Goal: Information Seeking & Learning: Learn about a topic

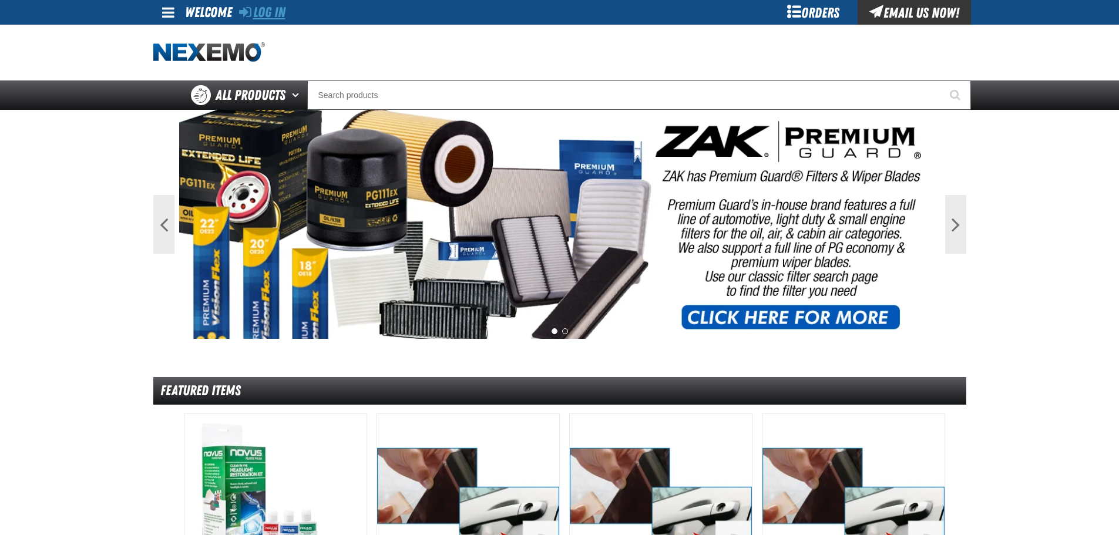
click at [262, 12] on link "Log In" at bounding box center [262, 12] width 46 height 16
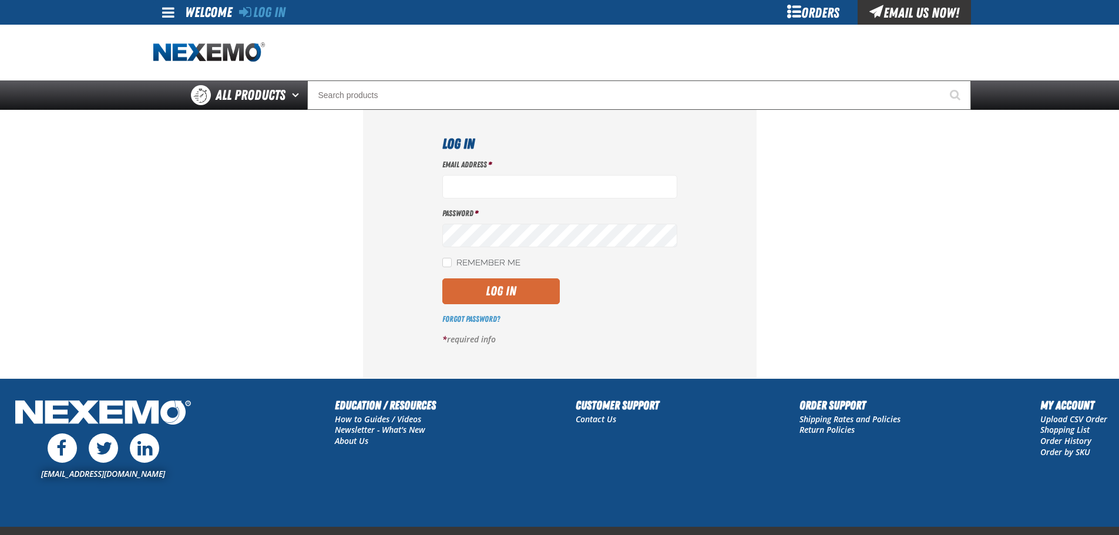
type input "bgambriel@vtaig.com"
click at [485, 285] on button "Log In" at bounding box center [501, 292] width 118 height 26
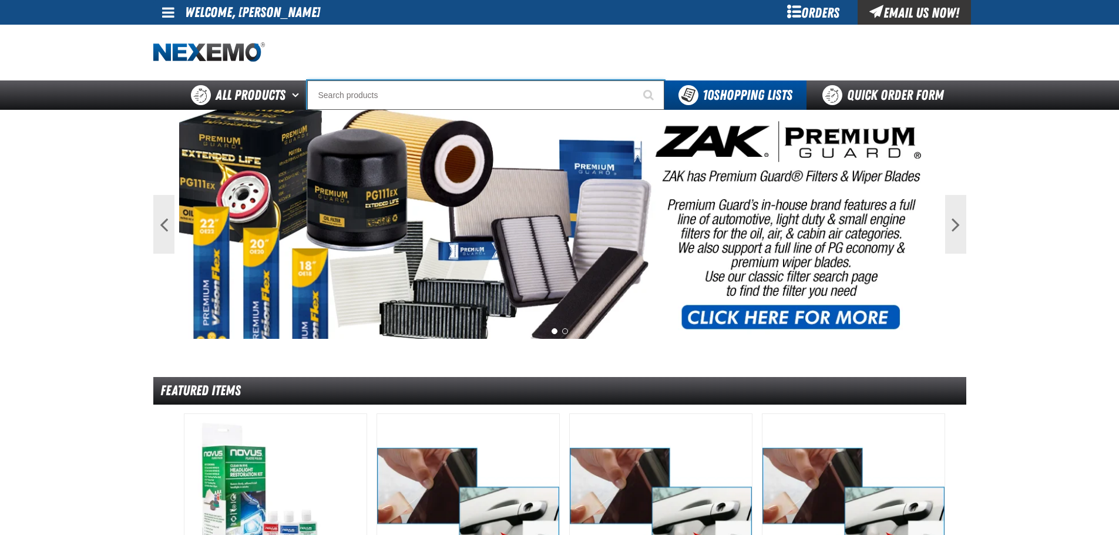
click at [358, 101] on input "Search" at bounding box center [485, 95] width 357 height 29
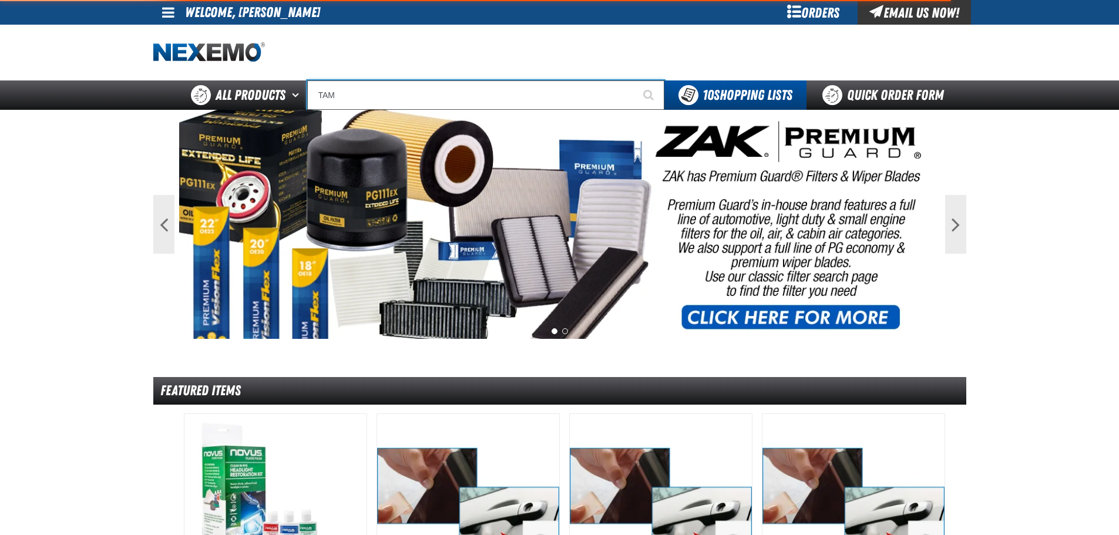
type input "TAMP"
type input "TAMPer-Proof Screw Torx Drive Button Head Black Finish Steel #8-32 x 3/4 (50 pe…"
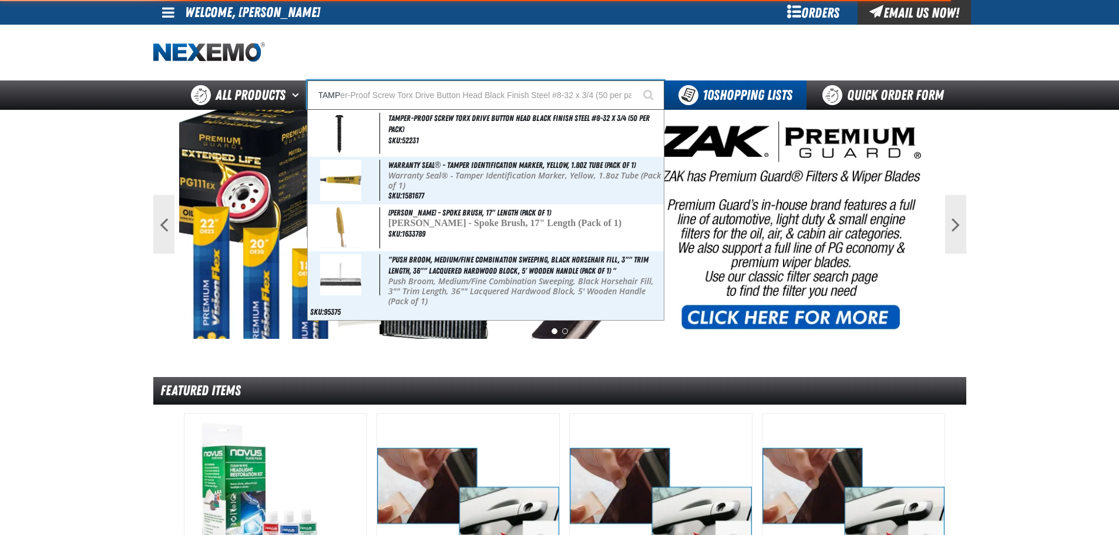
type input "TAMPE"
type input "TAMPEr-Proof Screw Torx Drive Button Head Black Finish Steel #8-32 x 3/4 (50 pe…"
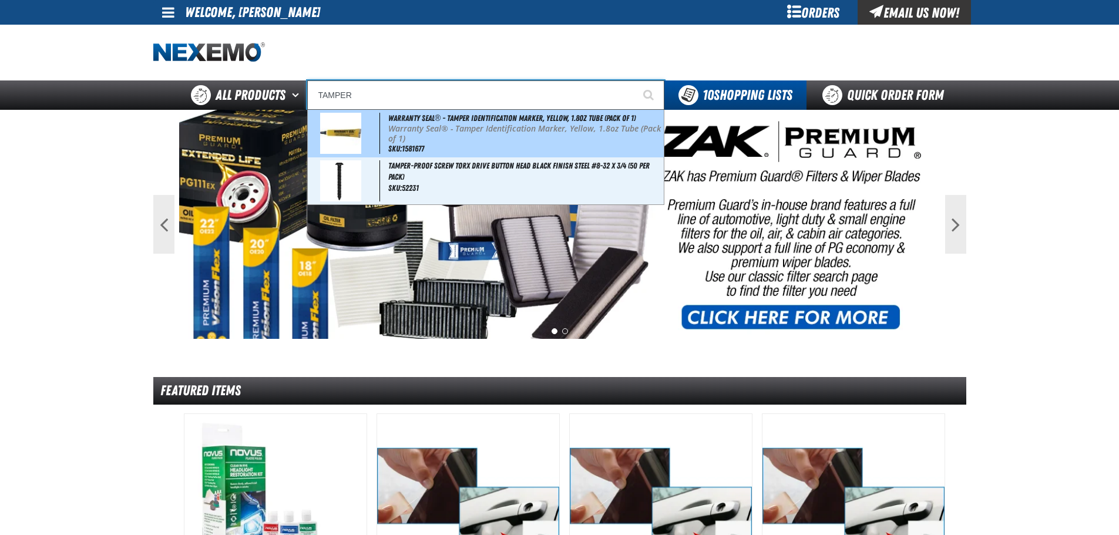
click at [467, 115] on span "Warranty Seal® - Tamper Identification Marker, Yellow, 1.8oz Tube (Pack of 1)" at bounding box center [511, 117] width 247 height 9
type input "Warranty Seal® - Tamper Identification Marker, Yellow, 1.8oz Tube (Pack of 1)"
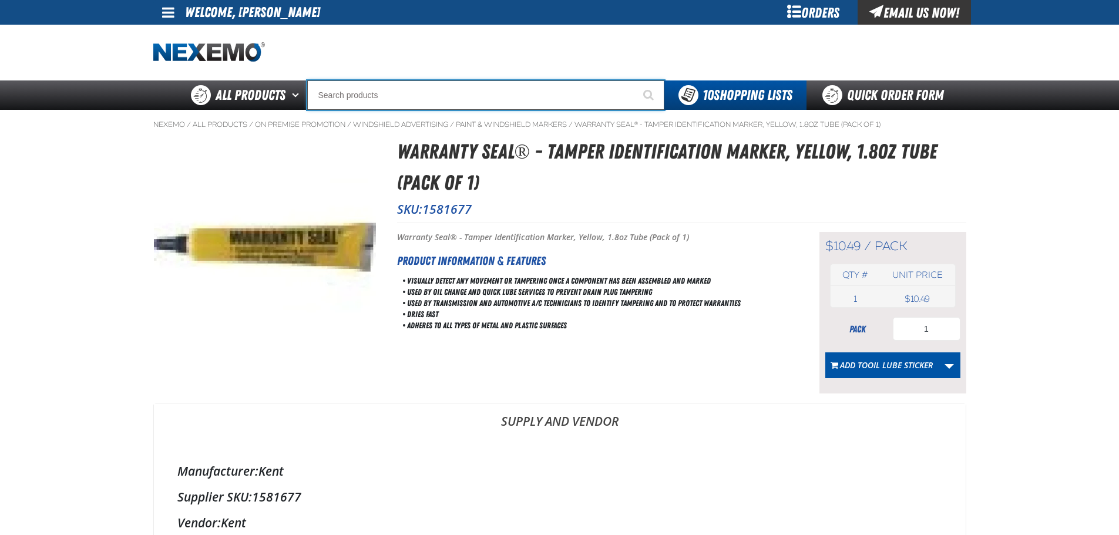
click at [411, 101] on input "Search" at bounding box center [485, 95] width 357 height 29
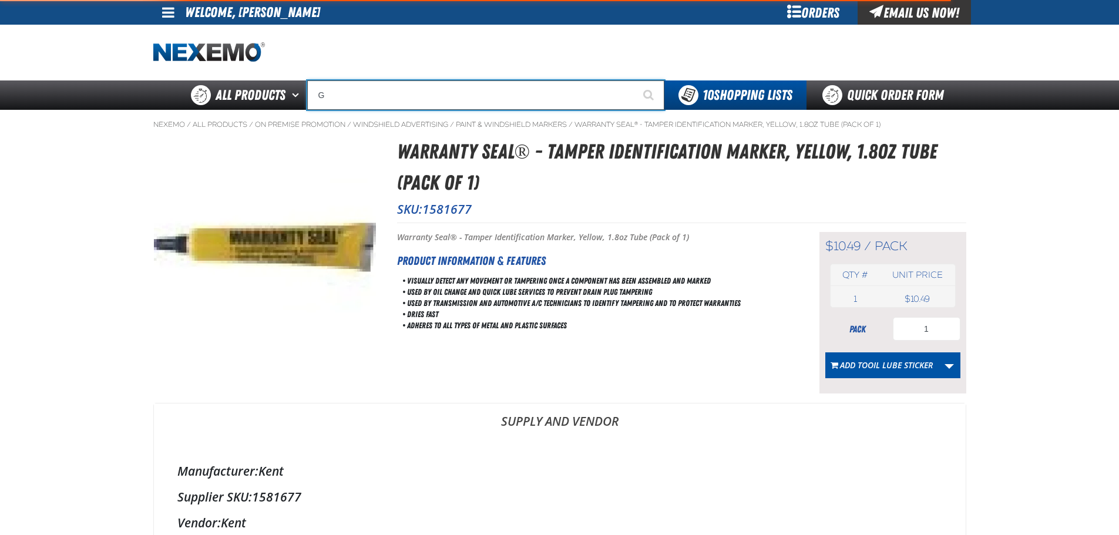
type input "GE"
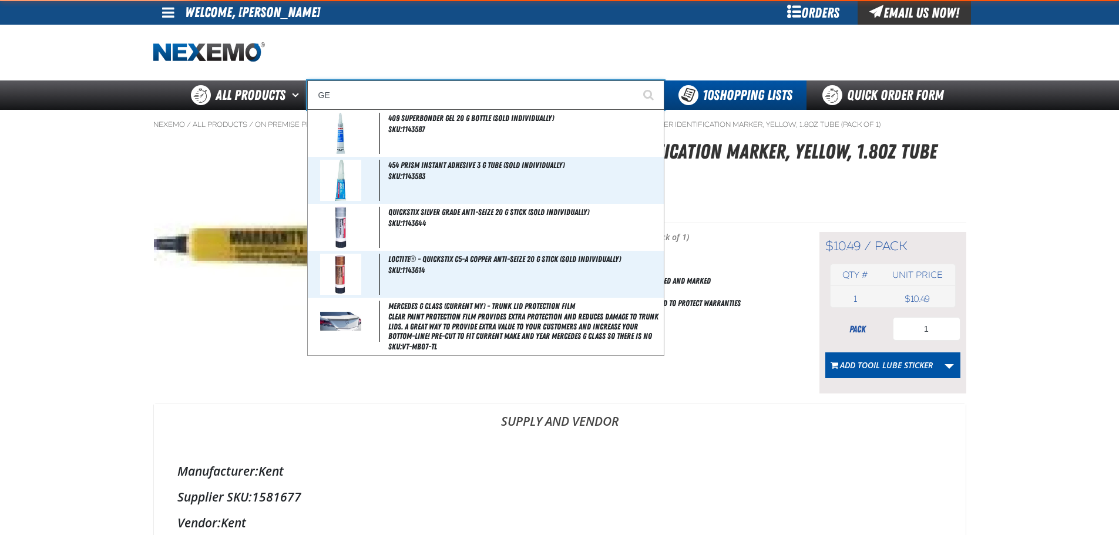
type input "GEneric Name Badge"
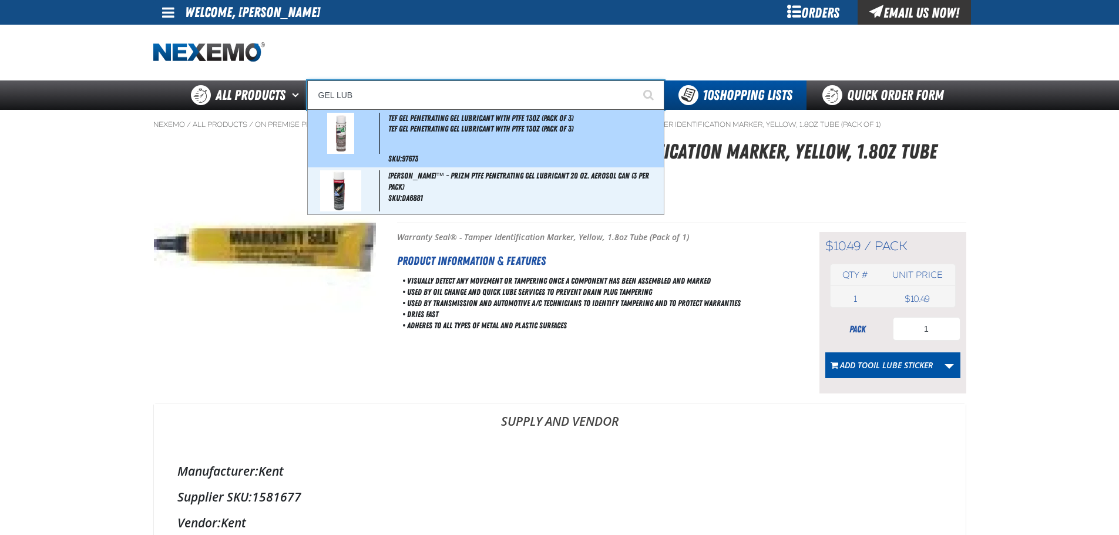
click at [424, 122] on span "Tef Gel Penetrating Gel Lubricant with PTFE 13oz (Pack of 3)" at bounding box center [480, 117] width 185 height 9
type input "Tef Gel Penetrating Gel Lubricant with PTFE 13oz (Pack of 3)"
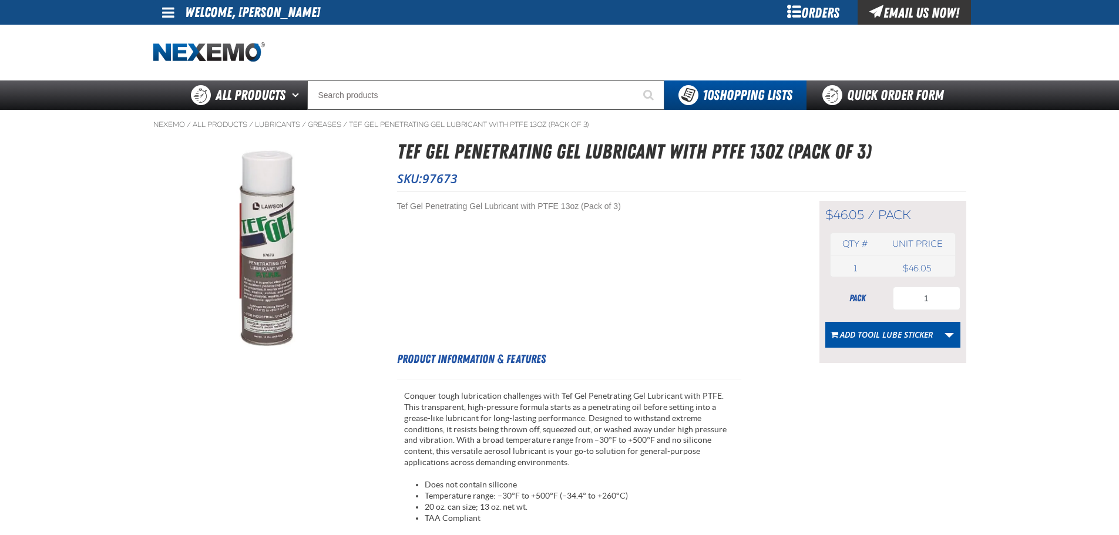
click at [448, 247] on td "Tef Gel Penetrating Gel Lubricant with PTFE 13oz (Pack of 3)" at bounding box center [605, 271] width 417 height 141
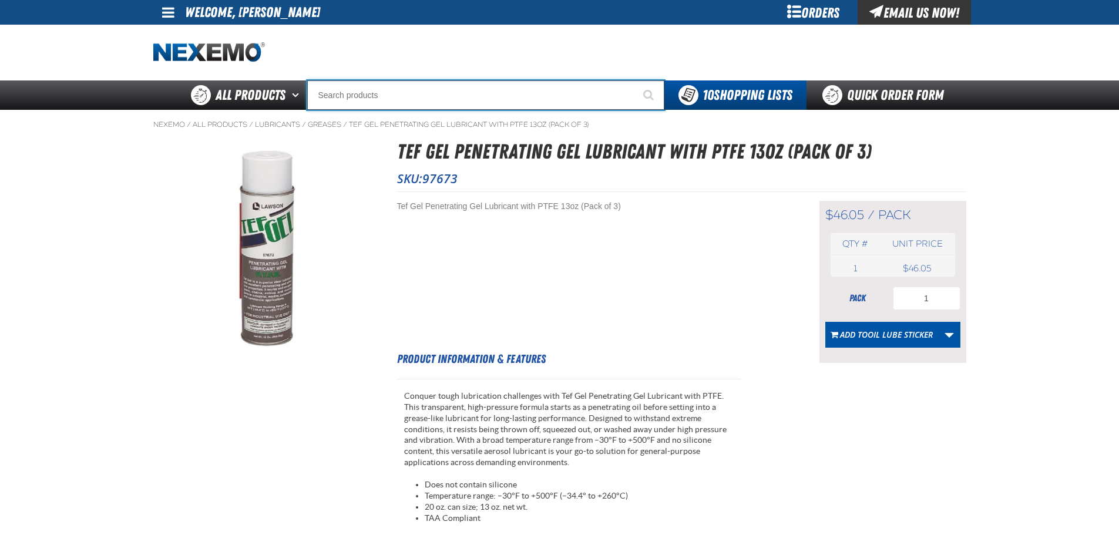
click at [363, 94] on input "Search" at bounding box center [485, 95] width 357 height 29
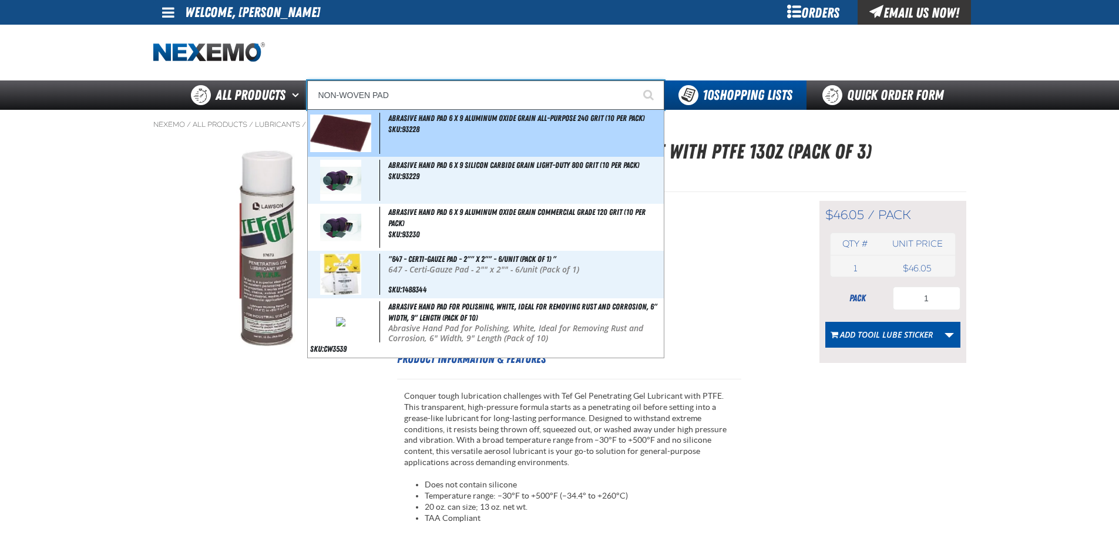
click at [422, 117] on span "Abrasive Hand Pad 6 x 9 Aluminum Oxide Grain All-Purpose 240 Grit (10 per pack)" at bounding box center [516, 117] width 256 height 9
type input "Abrasive Hand Pad 6 x 9 Aluminum Oxide Grain All-Purpose 240 Grit (10 per pack)"
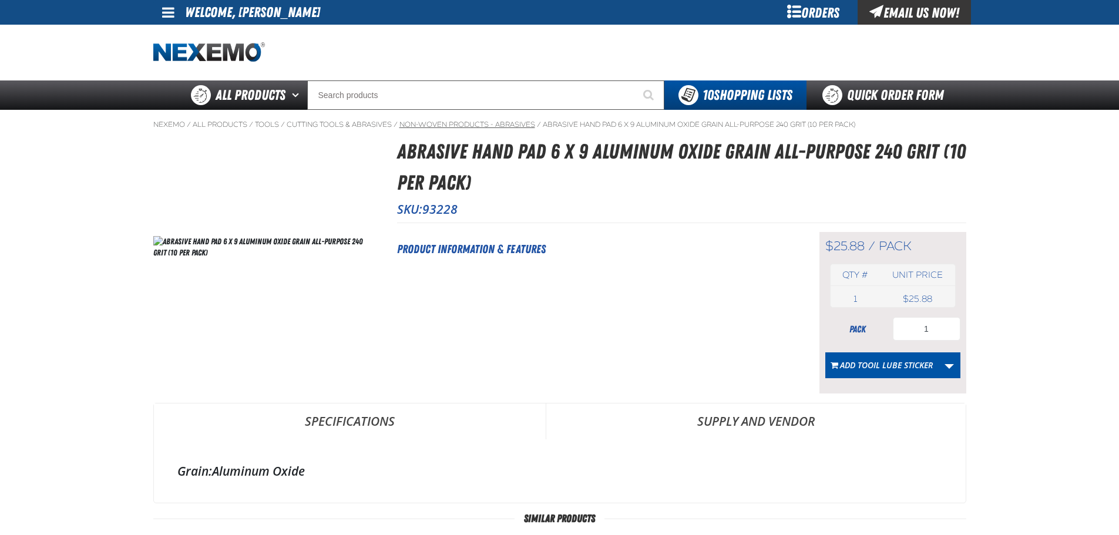
click at [448, 127] on link "Non-Woven Products - Abrasives" at bounding box center [468, 124] width 136 height 9
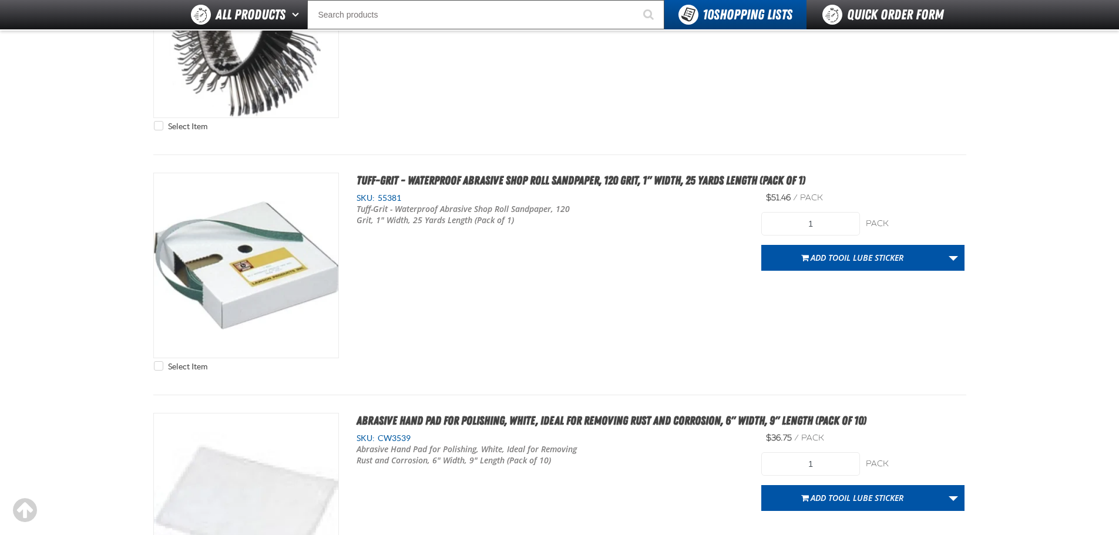
scroll to position [5347, 0]
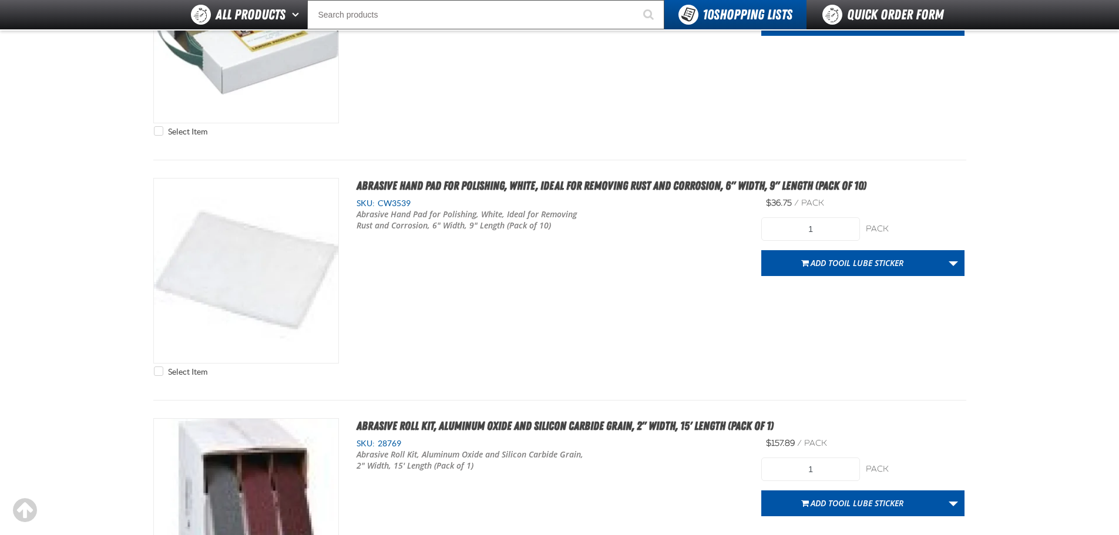
click at [402, 334] on div "Select Item Abrasive Hand Pad for Polishing, White, Ideal for Removing Rust and…" at bounding box center [559, 280] width 813 height 204
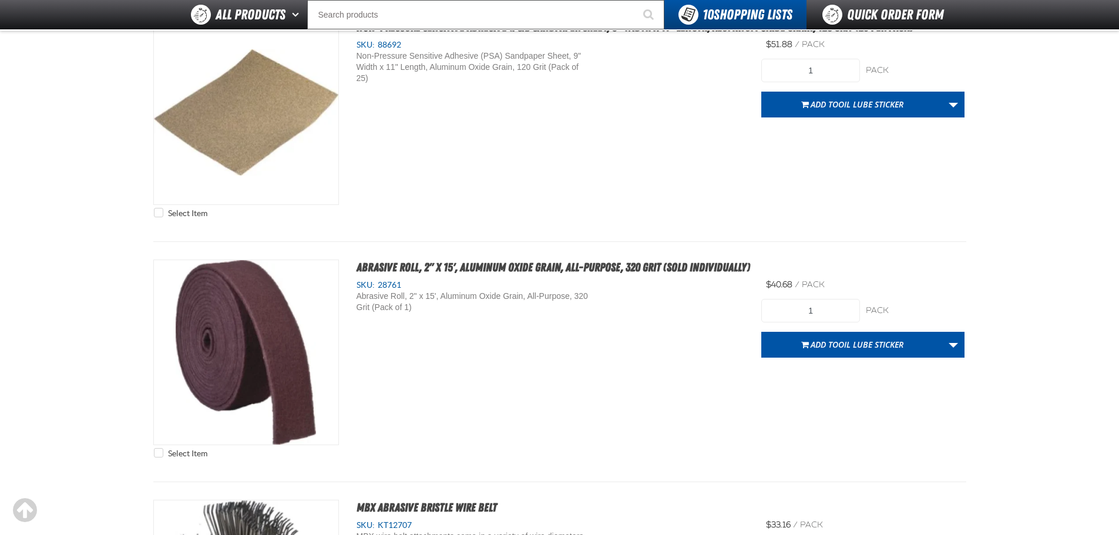
scroll to position [4417, 0]
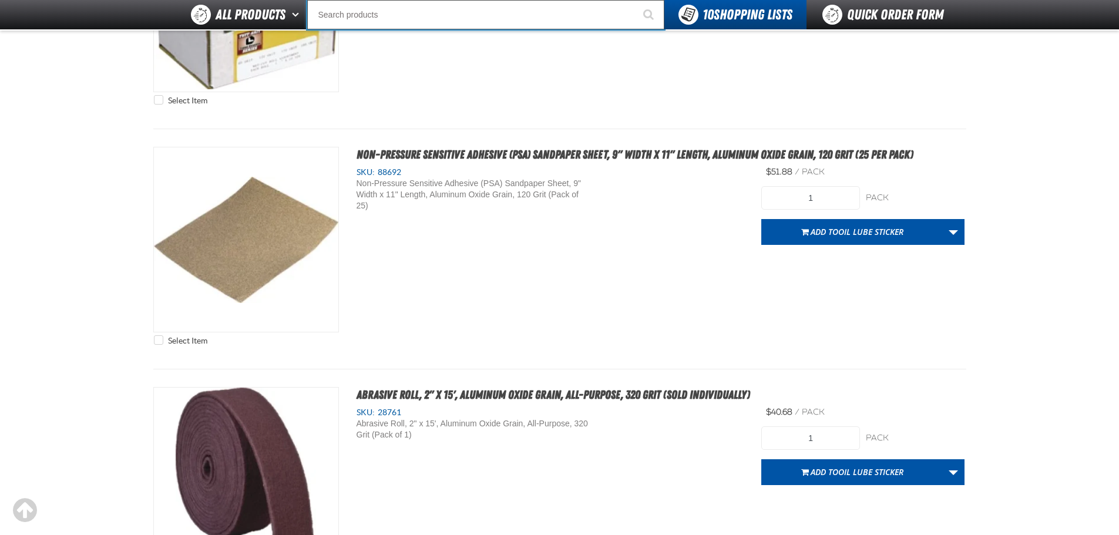
click at [366, 14] on input "Search" at bounding box center [485, 14] width 357 height 29
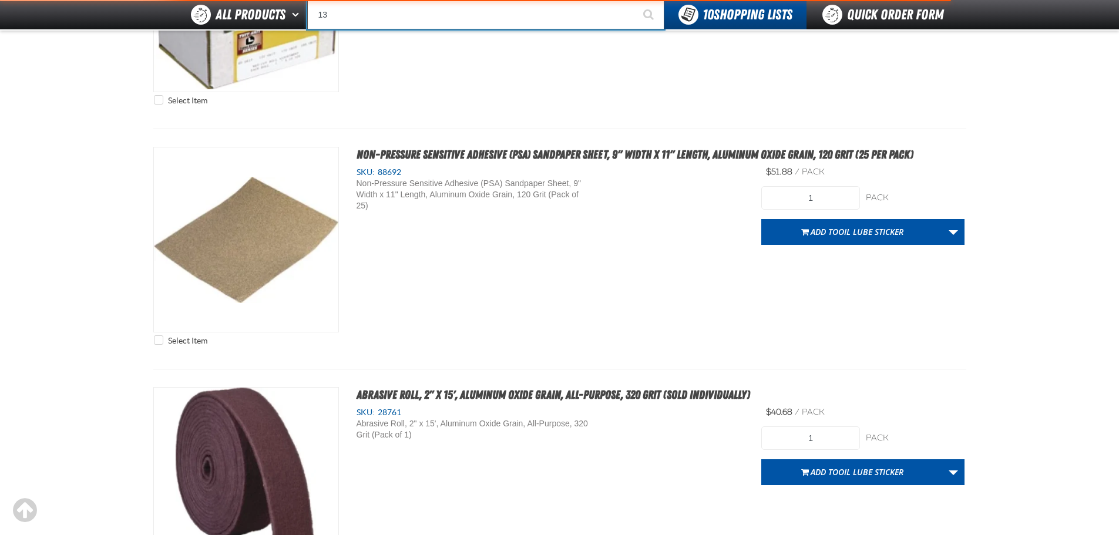
type input "1"
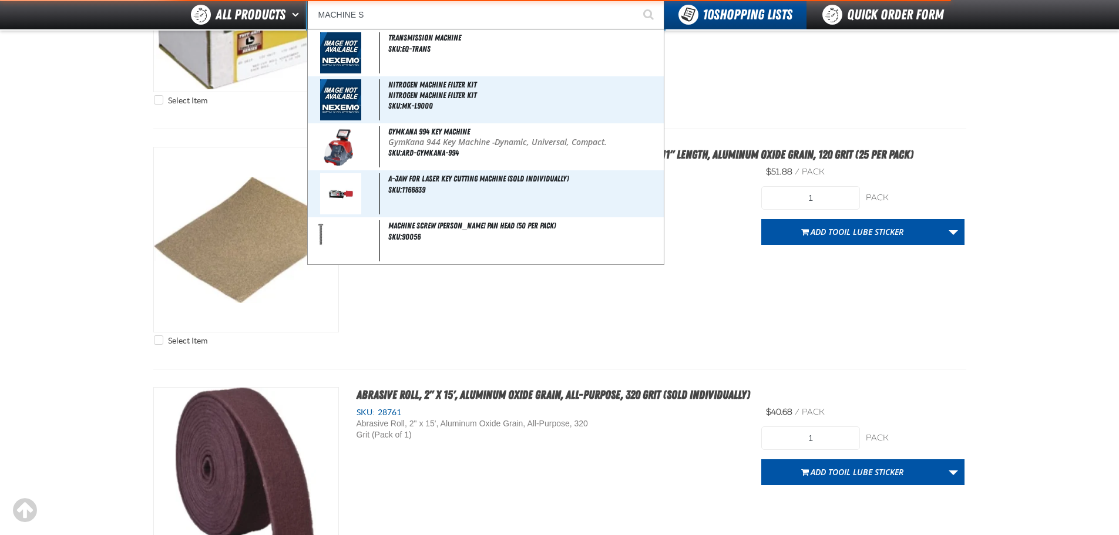
type input "MACHINE SC"
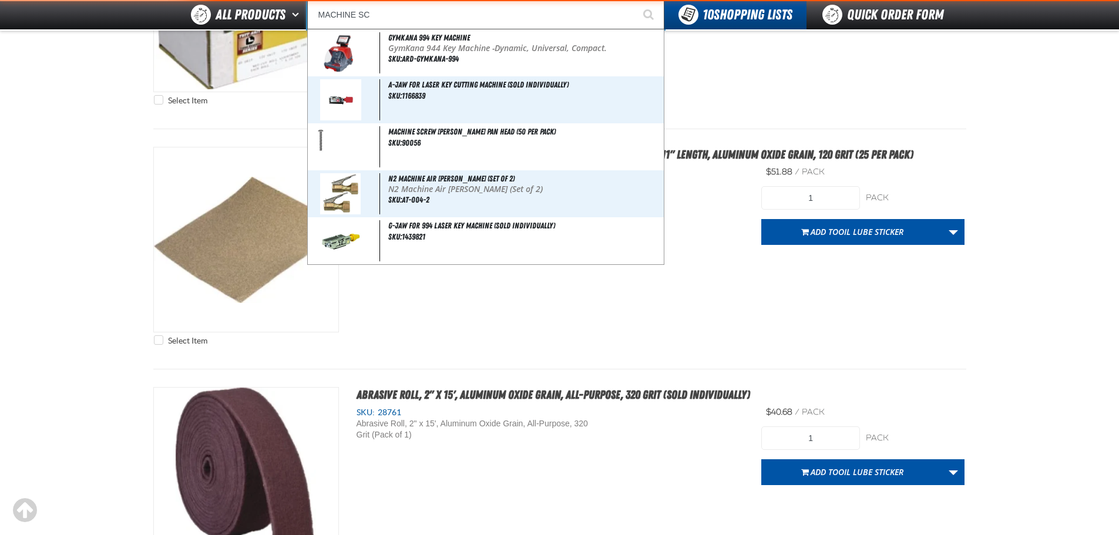
type input "MACHINE SCrew Phillips Pan Head (50 per pack)"
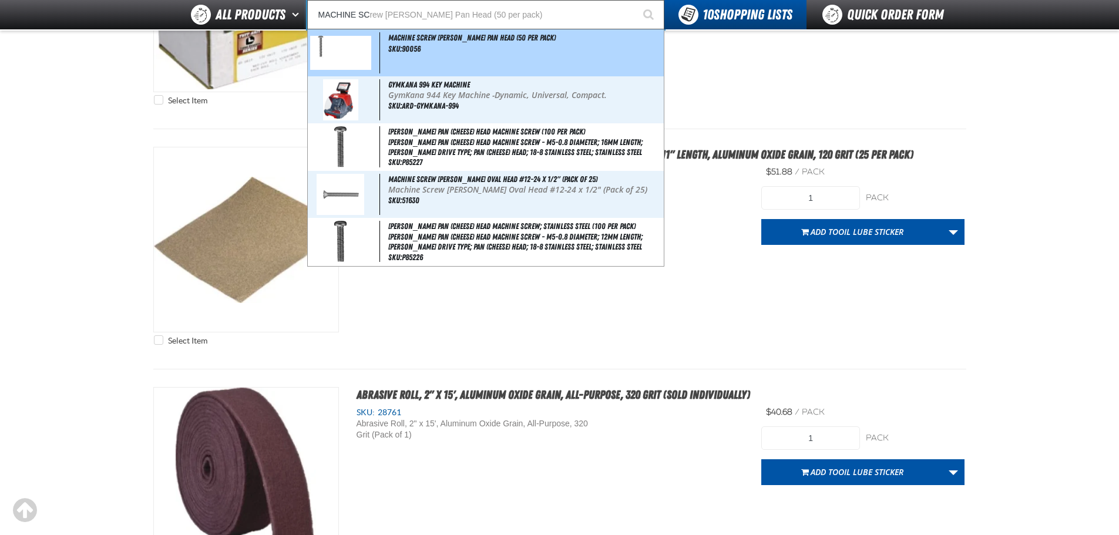
click at [466, 39] on span "Machine Screw Phillips Pan Head (50 per pack)" at bounding box center [471, 37] width 167 height 9
type input "Machine Screw Phillips Pan Head (50 per pack)"
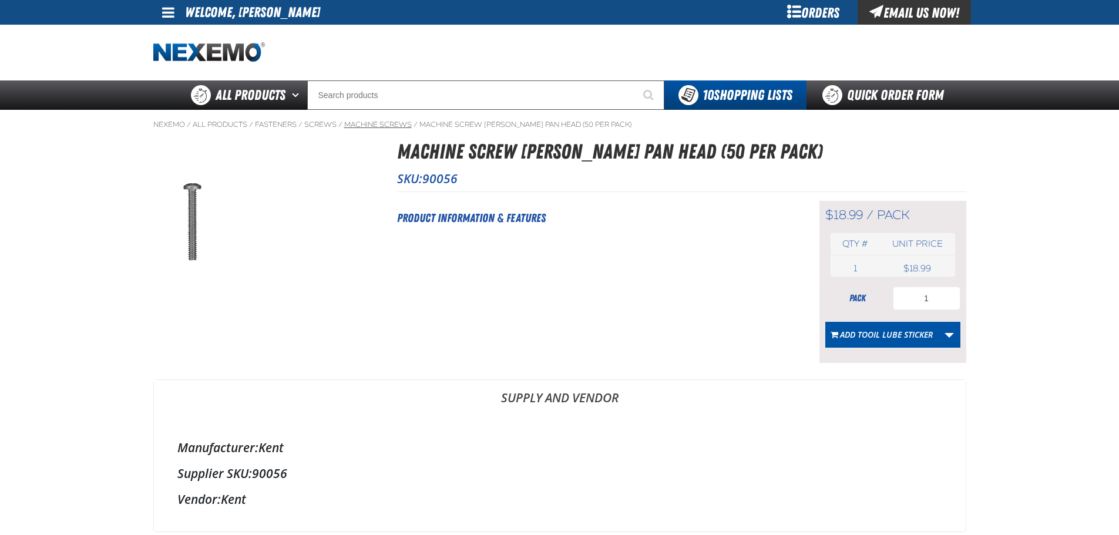
click at [391, 122] on link "Machine Screws" at bounding box center [378, 124] width 68 height 9
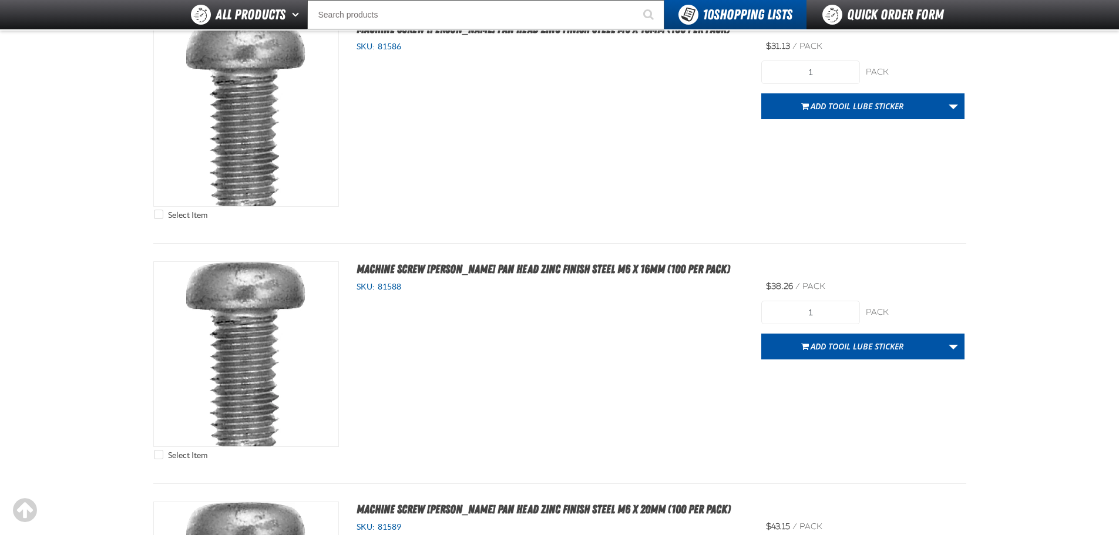
scroll to position [2762, 0]
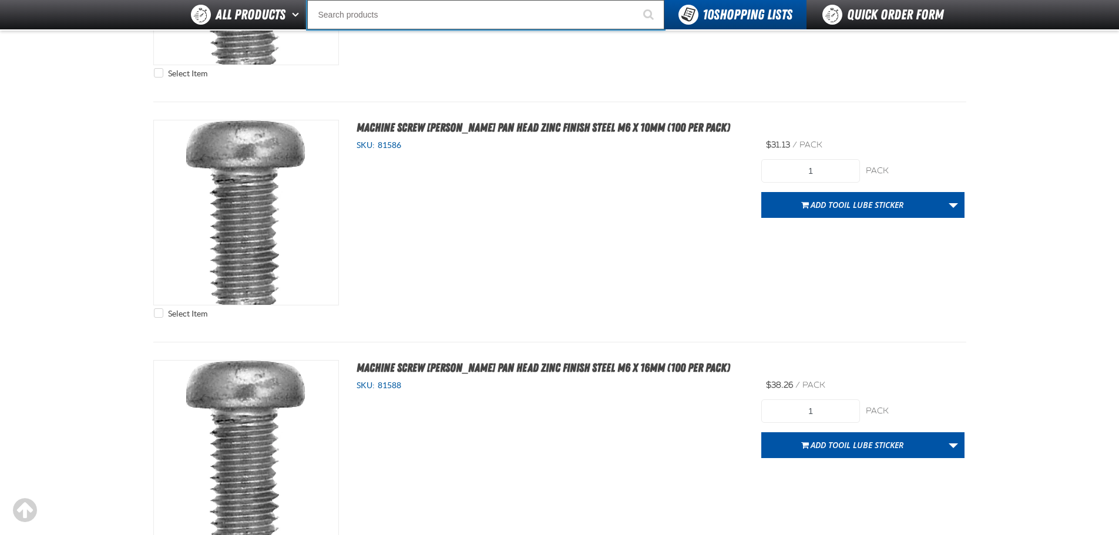
click at [360, 18] on input "Search" at bounding box center [485, 14] width 357 height 29
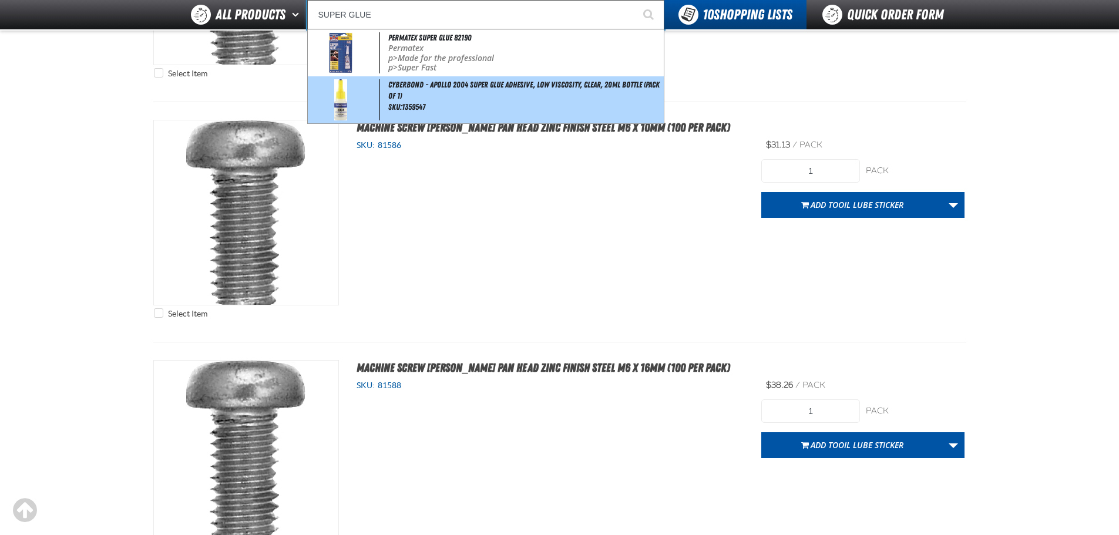
click at [475, 84] on span "Cyberbond - Apollo 2004 Super Glue Adhesive, Low Viscosity, Clear, 20ml Bottle …" at bounding box center [523, 90] width 271 height 21
type input "Cyberbond - Apollo 2004 Super Glue Adhesive, Low Viscosity, Clear, 20ml Bottle …"
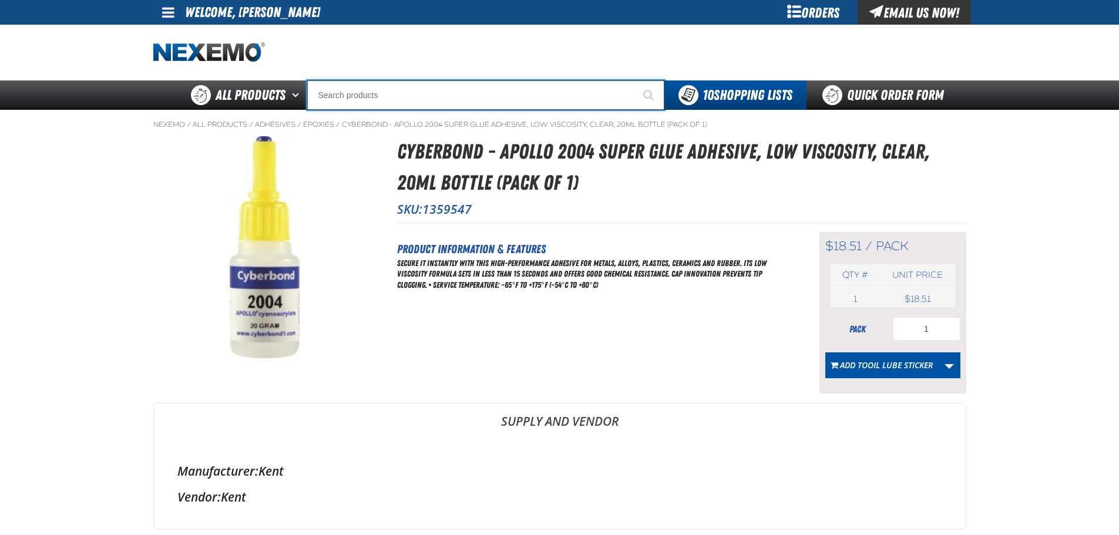
click at [475, 84] on input "Search" at bounding box center [485, 95] width 357 height 29
type input "P"
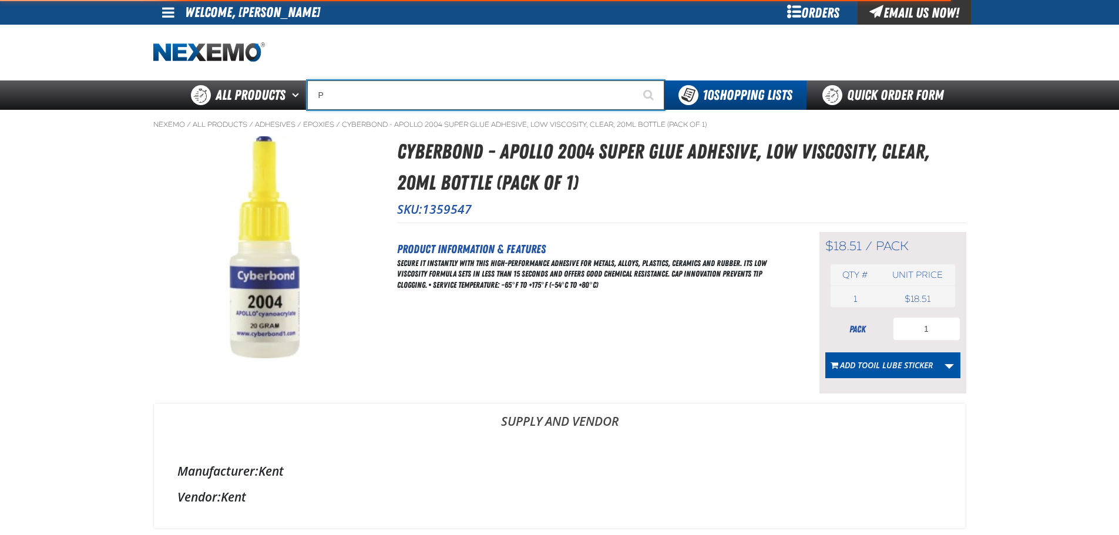
type input "Perfect P Series 0.25-ounce Lead Wheel Weight"
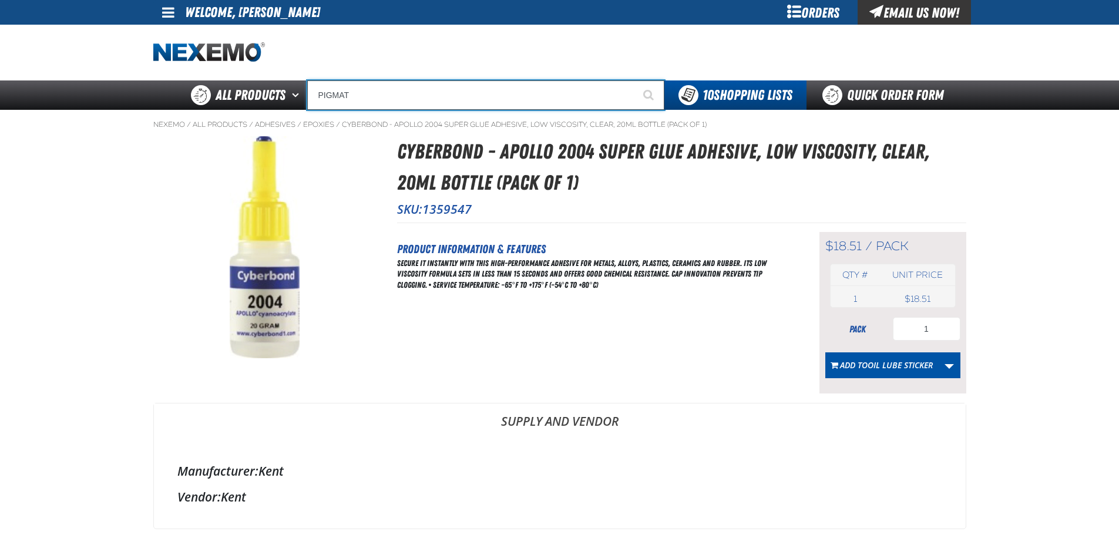
click at [475, 84] on input "PIGMAT" at bounding box center [485, 95] width 357 height 29
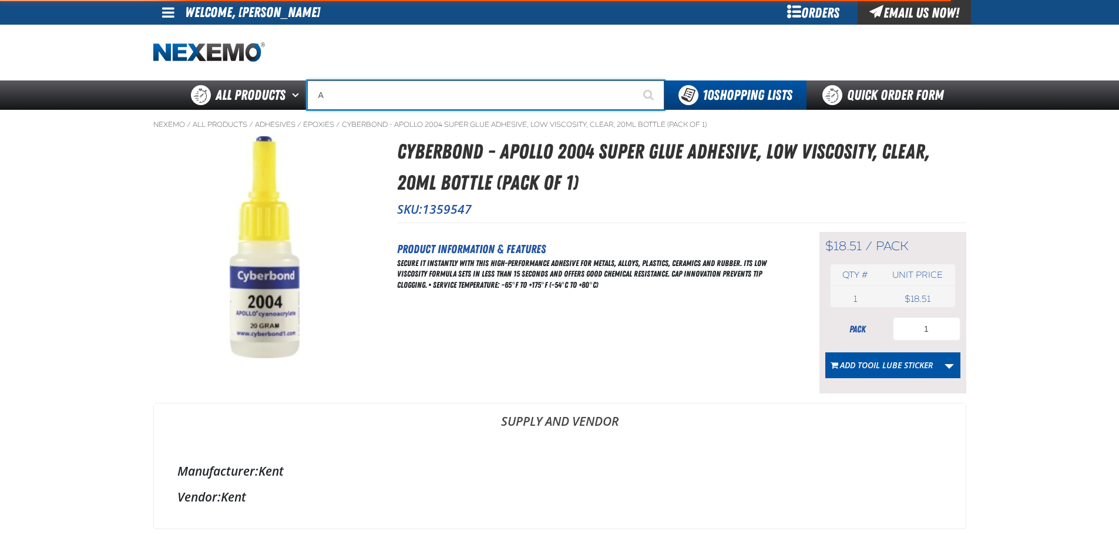
type input "AB"
type input "ABS"
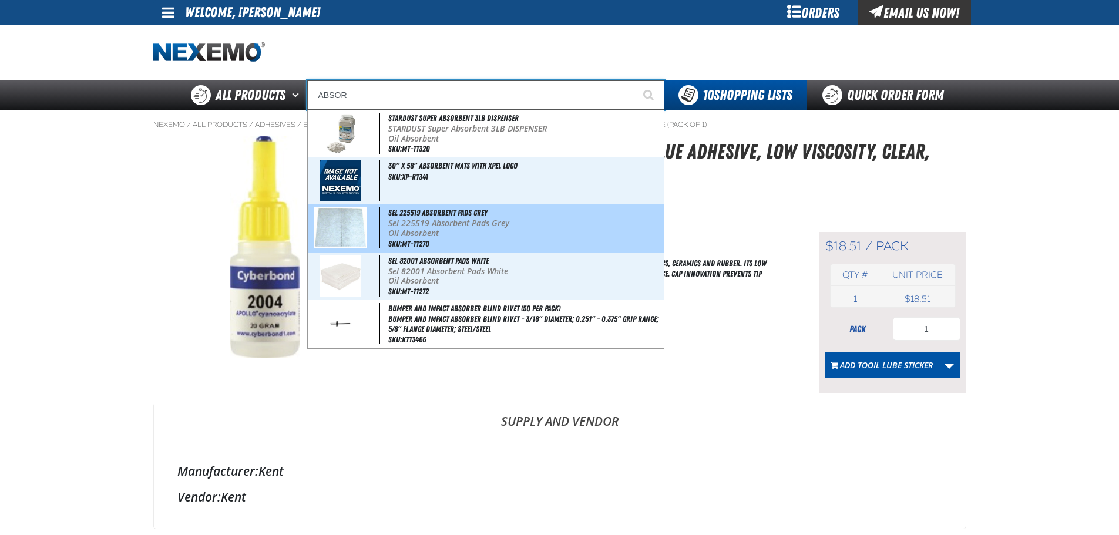
click at [492, 217] on div "Sel 225519 Absorbent Pads Grey Sel 225519 Absorbent Pads Grey Oil Absorbent SKU…" at bounding box center [486, 228] width 356 height 48
type input "Sel 225519 Absorbent Pads Grey"
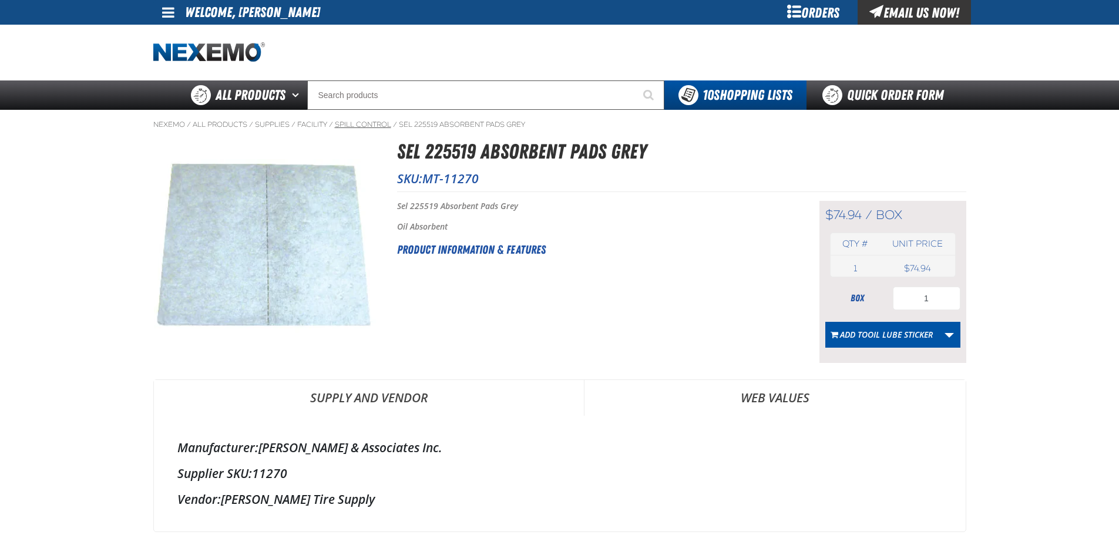
click at [368, 127] on link "Spill Control" at bounding box center [363, 124] width 56 height 9
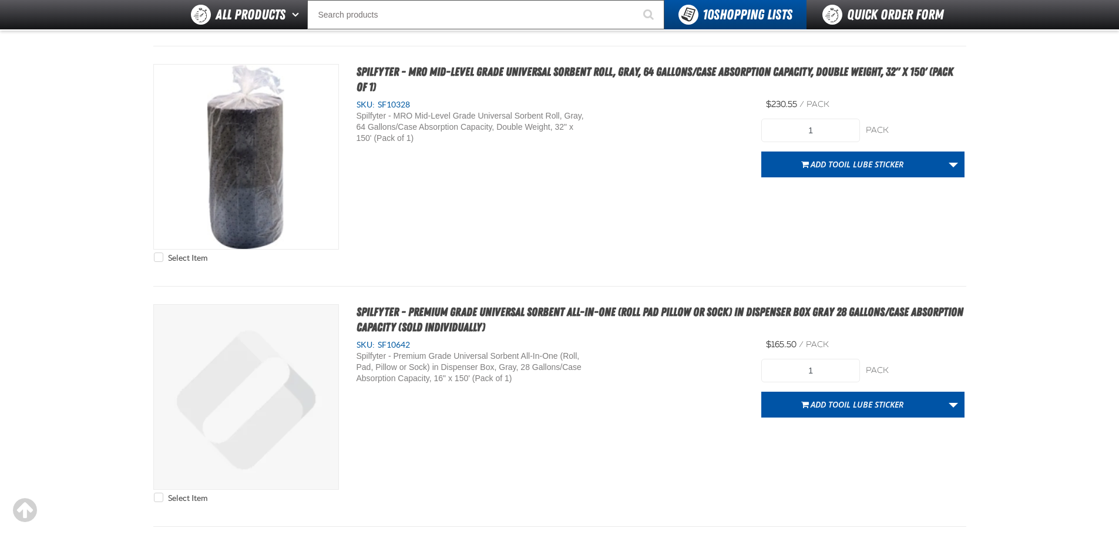
scroll to position [3702, 0]
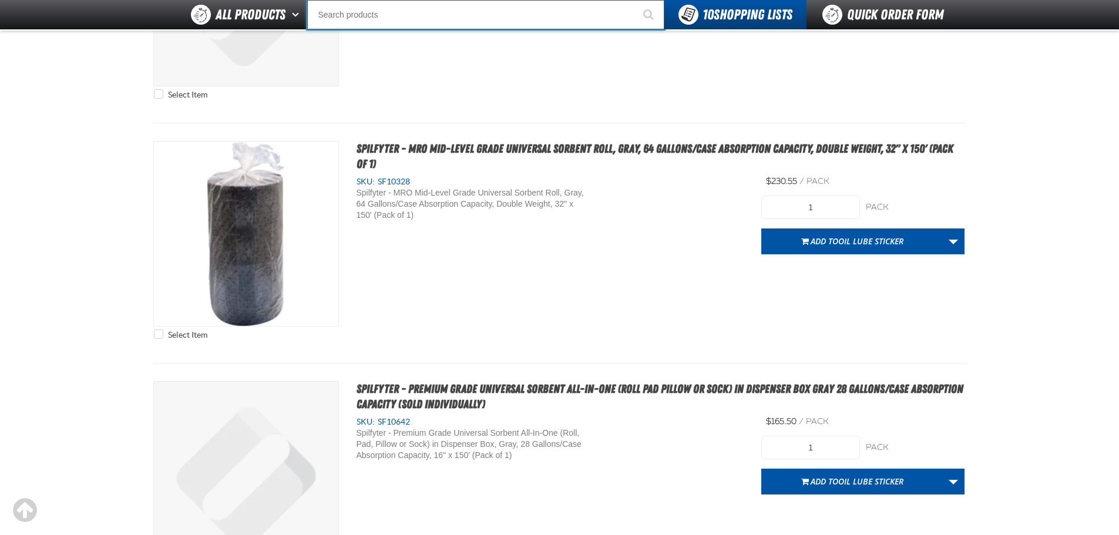
click at [367, 17] on input "Search" at bounding box center [485, 14] width 357 height 29
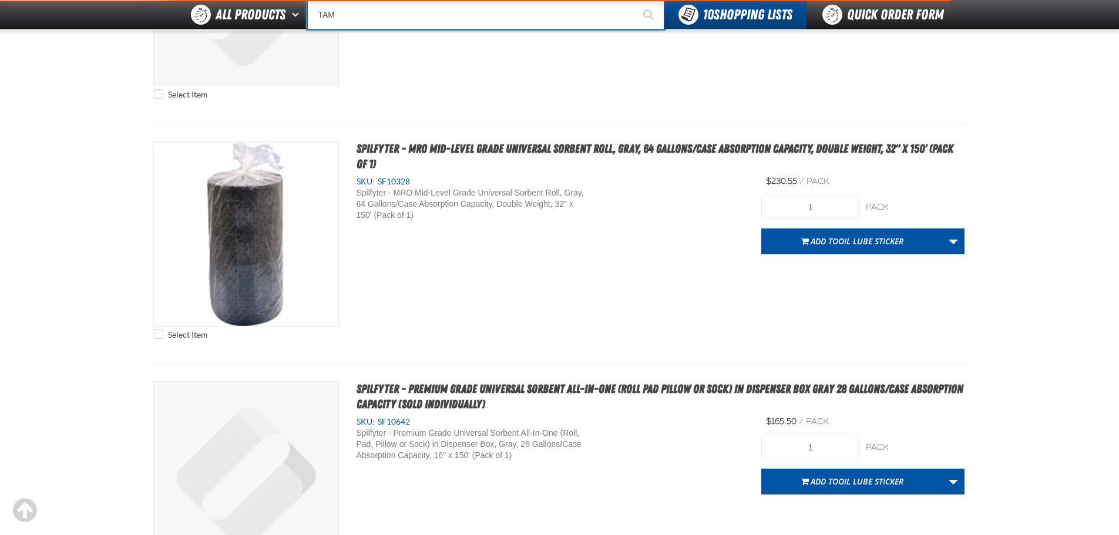
type input "TAMP"
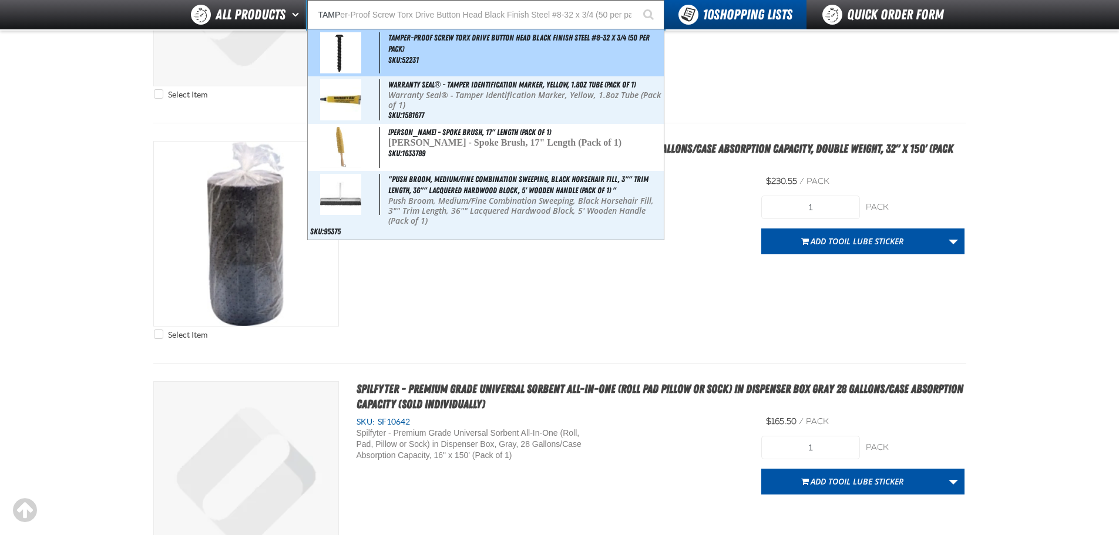
type input "TAMPer-Proof Screw Torx Drive Button Head Black Finish Steel #8-32 x 3/4 (50 pe…"
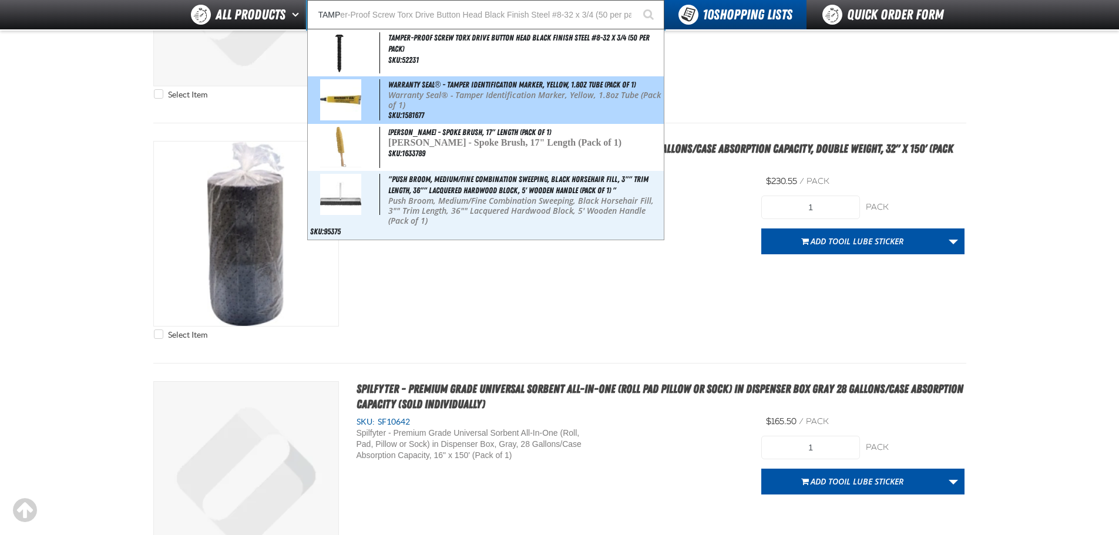
click at [432, 86] on span "Warranty Seal® - Tamper Identification Marker, Yellow, 1.8oz Tube (Pack of 1)" at bounding box center [511, 84] width 247 height 9
type input "Warranty Seal® - Tamper Identification Marker, Yellow, 1.8oz Tube (Pack of 1)"
